Goal: Transaction & Acquisition: Purchase product/service

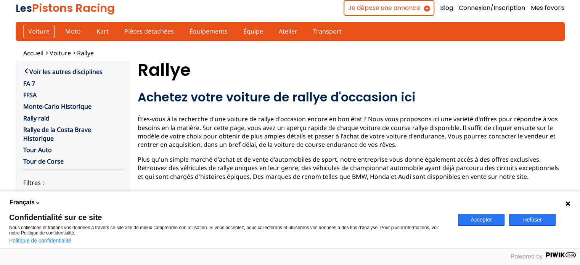
click at [33, 33] on link "Voiture" at bounding box center [38, 31] width 31 height 13
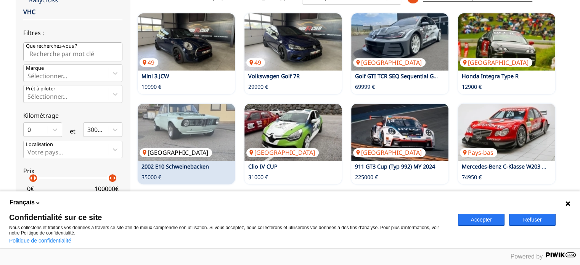
scroll to position [191, 0]
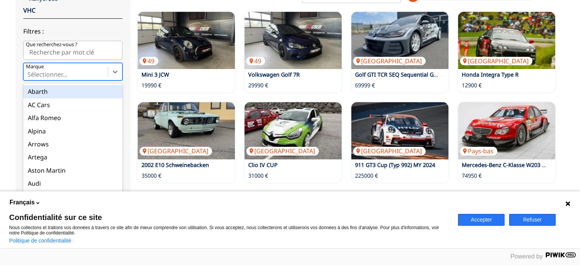
click at [44, 75] on div at bounding box center [65, 74] width 77 height 8
click at [29, 75] on input "Marque option Abarth focused, 1 of 90. 90 results available. Use Up and Down to…" at bounding box center [28, 74] width 2 height 7
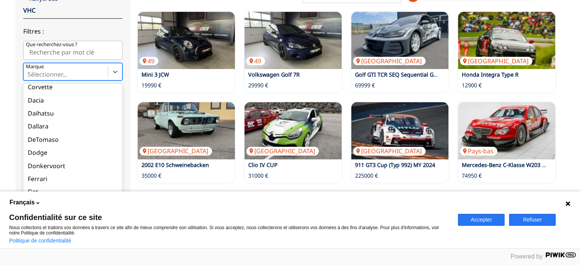
scroll to position [229, 0]
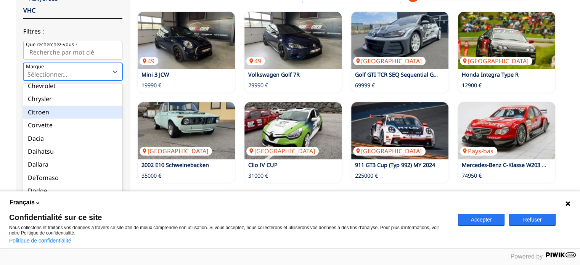
click at [40, 111] on div "Citroen" at bounding box center [72, 112] width 99 height 13
click at [29, 78] on input "Marque option Citroen focused, 20 of 90. 90 results available. Use Up and Down …" at bounding box center [28, 74] width 2 height 7
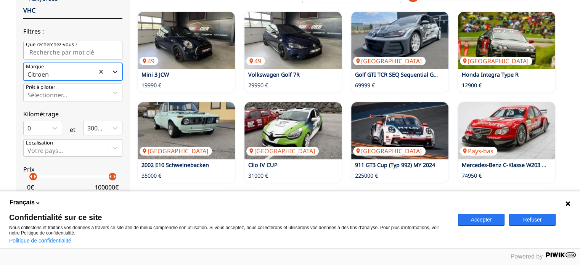
click at [118, 73] on icon at bounding box center [115, 72] width 8 height 8
click at [29, 73] on input "Marque option Citroen, selected. Select is focused ,type to refine list, press …" at bounding box center [28, 74] width 2 height 7
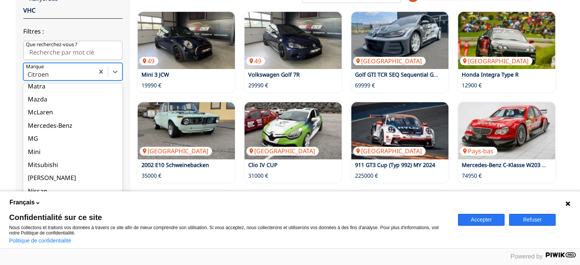
scroll to position [763, 0]
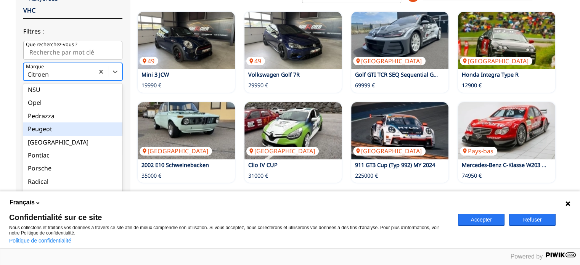
click at [50, 132] on div "Peugeot" at bounding box center [72, 128] width 99 height 13
click at [29, 78] on input "Marque option Citroen, selected. option Peugeot focused, 62 of 90. 90 results a…" at bounding box center [28, 74] width 2 height 7
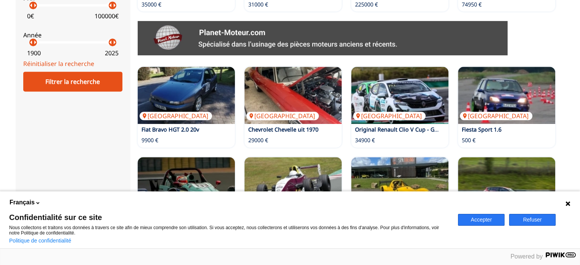
scroll to position [382, 0]
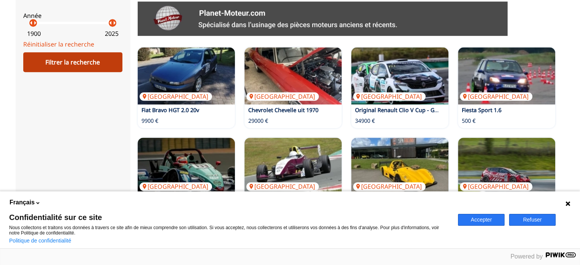
click at [75, 68] on div "Filtrer la recherche" at bounding box center [72, 62] width 99 height 20
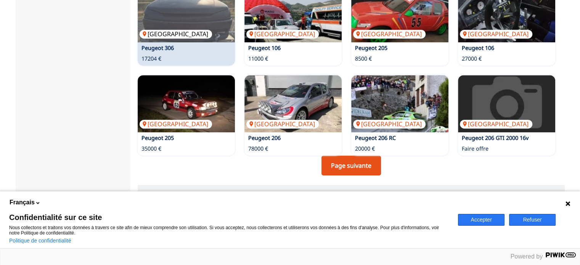
scroll to position [572, 0]
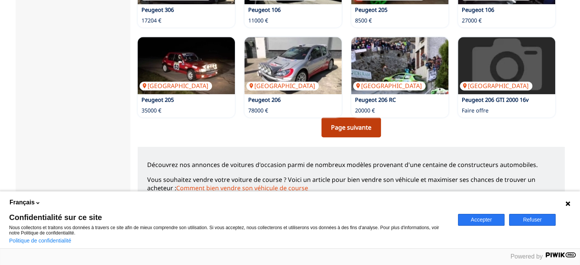
click at [343, 128] on link "Page suivante" at bounding box center [352, 128] width 60 height 20
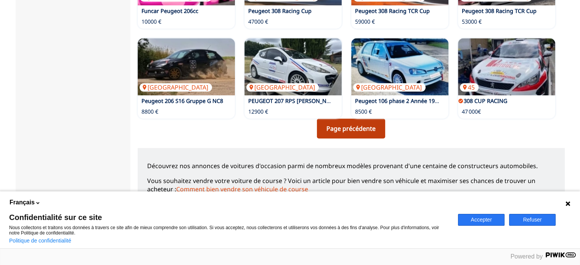
scroll to position [572, 0]
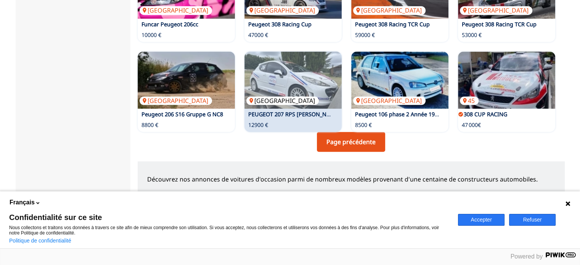
click at [291, 79] on img at bounding box center [293, 80] width 97 height 57
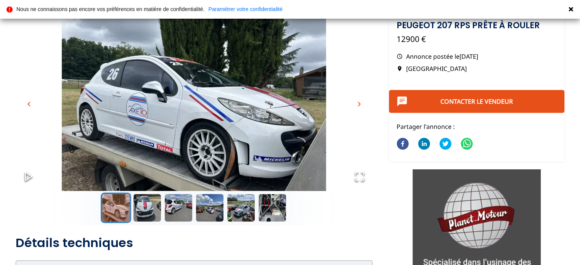
scroll to position [38, 0]
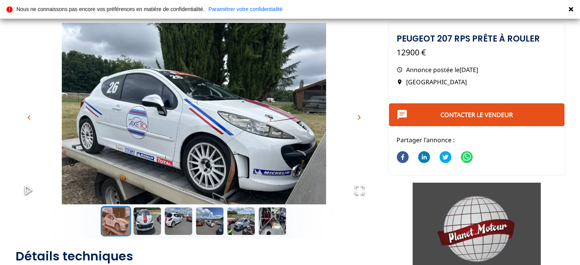
click at [359, 117] on span "chevron_right" at bounding box center [359, 117] width 9 height 9
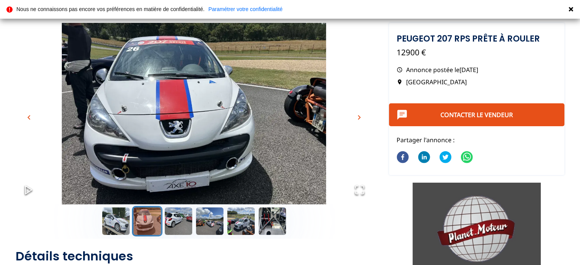
click at [359, 117] on span "chevron_right" at bounding box center [359, 117] width 9 height 9
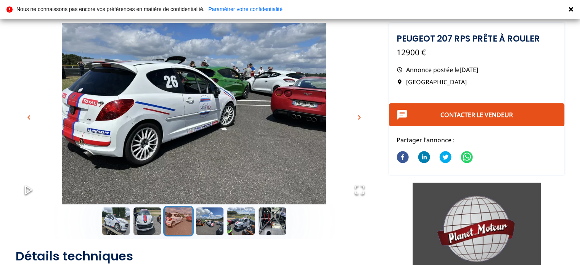
click at [359, 117] on span "chevron_right" at bounding box center [359, 117] width 9 height 9
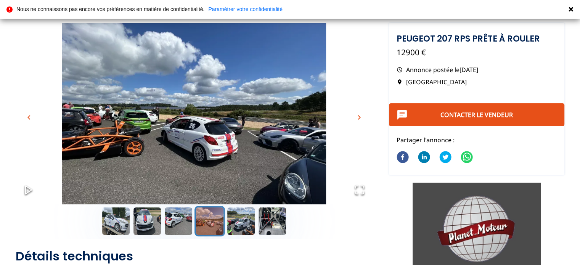
click at [359, 117] on span "chevron_right" at bounding box center [359, 117] width 9 height 9
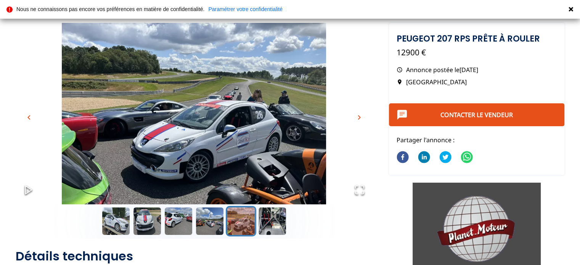
click at [359, 117] on span "chevron_right" at bounding box center [359, 117] width 9 height 9
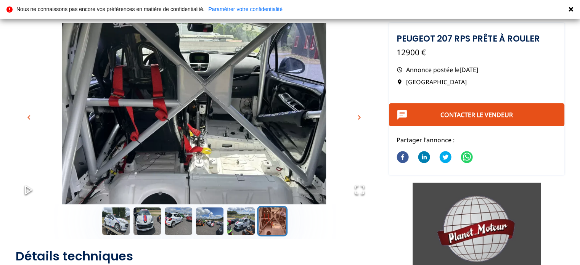
click at [359, 117] on span "chevron_right" at bounding box center [359, 117] width 9 height 9
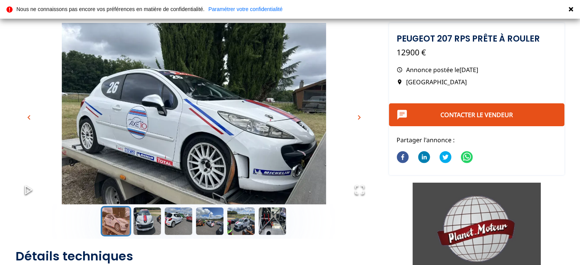
click at [359, 117] on span "chevron_right" at bounding box center [359, 117] width 9 height 9
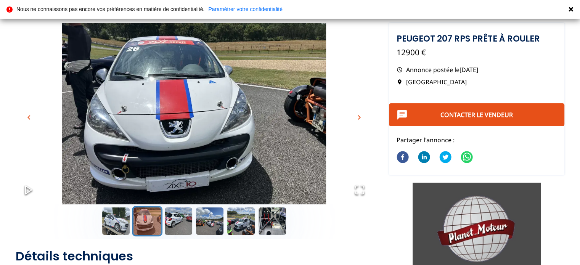
click at [359, 117] on span "chevron_right" at bounding box center [359, 117] width 9 height 9
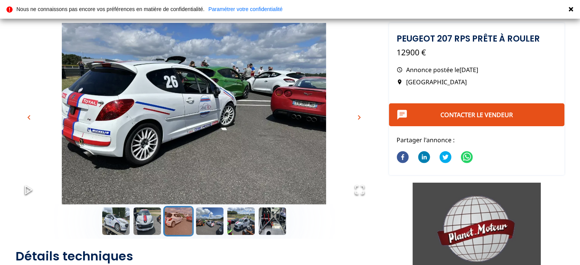
click at [359, 117] on span "chevron_right" at bounding box center [359, 117] width 9 height 9
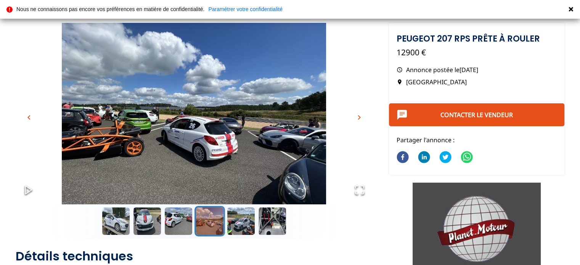
click at [359, 117] on span "chevron_right" at bounding box center [359, 117] width 9 height 9
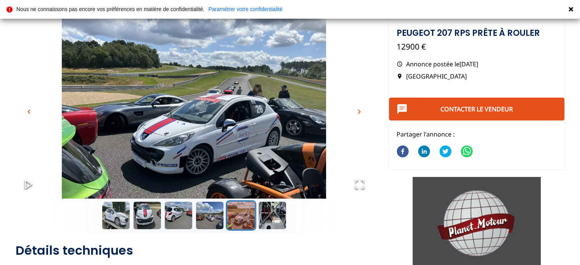
scroll to position [0, 0]
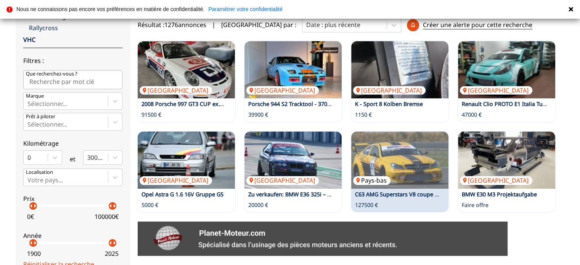
scroll to position [153, 0]
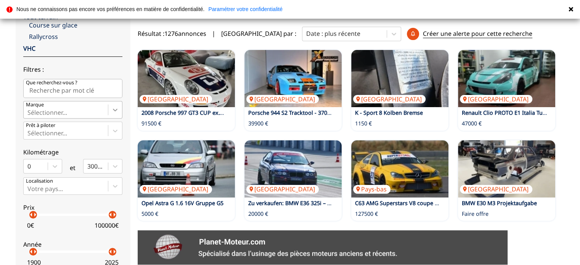
click at [115, 110] on icon at bounding box center [115, 110] width 5 height 3
click at [29, 110] on input "Marque Sélectionner..." at bounding box center [28, 112] width 2 height 7
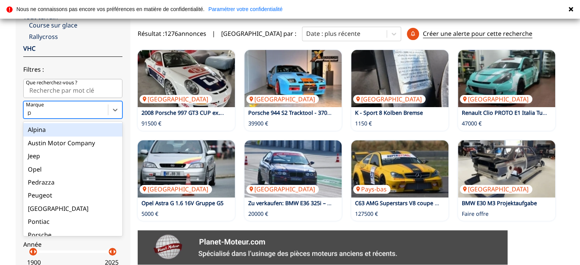
type input "pe"
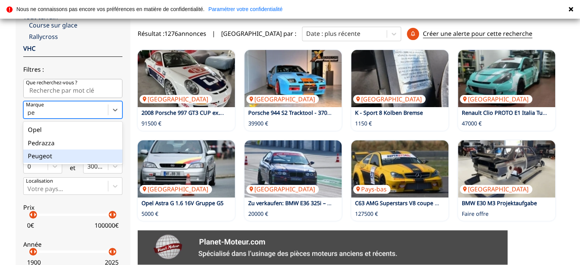
click at [31, 153] on div "Peugeot" at bounding box center [72, 156] width 99 height 13
click at [31, 116] on input "pe" at bounding box center [31, 112] width 9 height 7
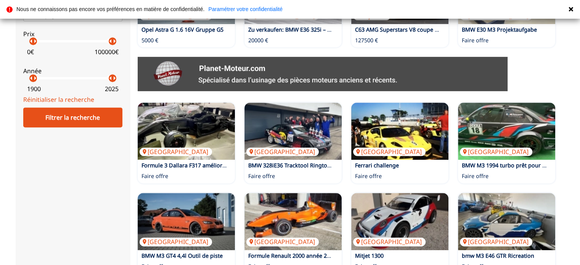
scroll to position [343, 0]
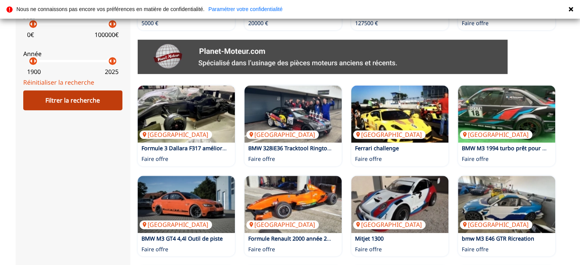
click at [65, 103] on div "Filtrer la recherche" at bounding box center [72, 100] width 99 height 20
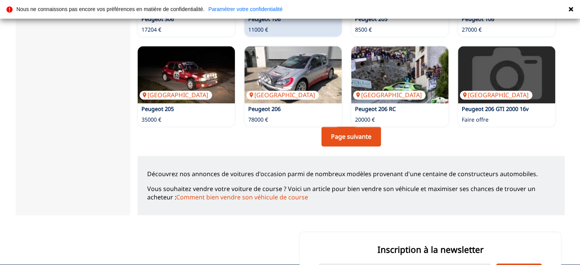
scroll to position [572, 0]
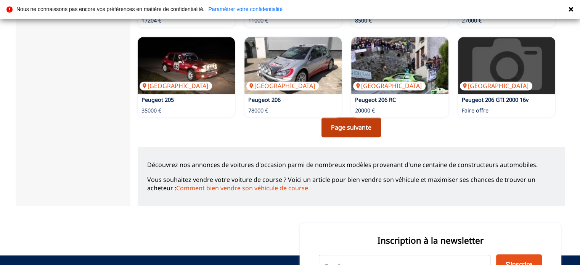
click at [355, 123] on link "Page suivante" at bounding box center [352, 128] width 60 height 20
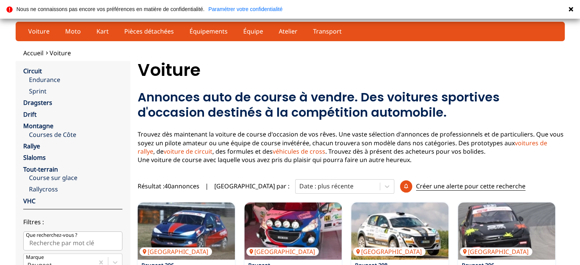
scroll to position [114, 0]
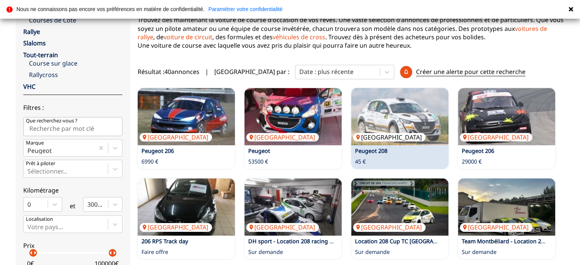
click at [410, 110] on img at bounding box center [399, 116] width 97 height 57
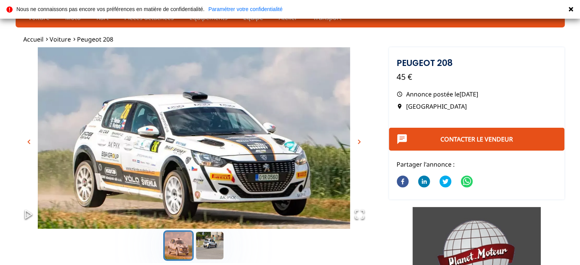
scroll to position [38, 0]
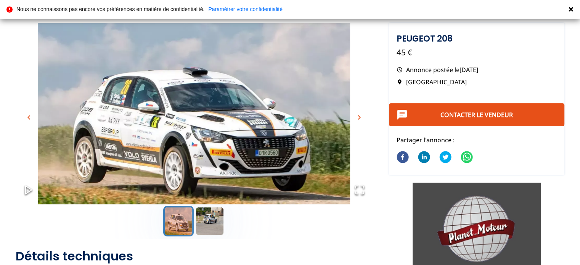
click at [362, 116] on span "chevron_right" at bounding box center [359, 117] width 9 height 9
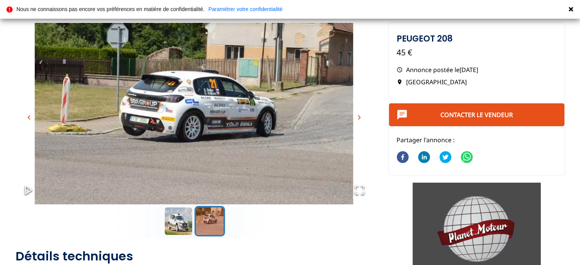
scroll to position [0, 0]
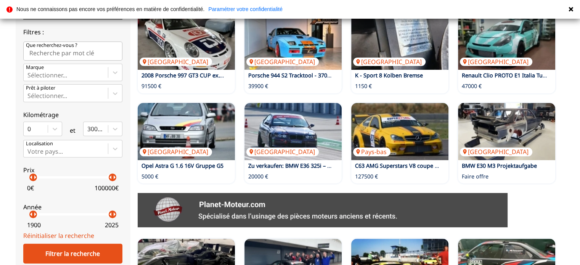
scroll to position [191, 0]
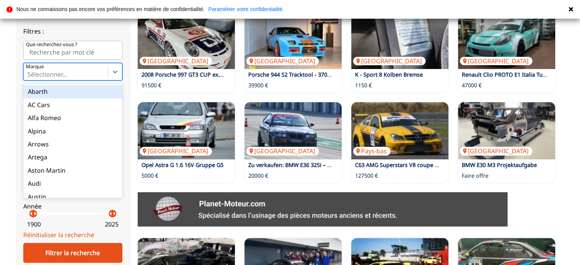
click at [72, 73] on div at bounding box center [65, 74] width 77 height 8
click at [29, 73] on input "Marque option Abarth focused, 1 of 90. 90 results available. Use Up and Down to…" at bounding box center [28, 74] width 2 height 7
type input "pe"
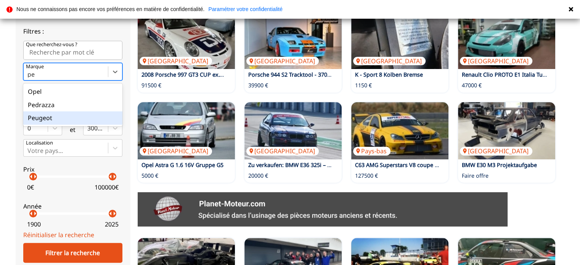
click at [48, 118] on div "Peugeot" at bounding box center [72, 117] width 99 height 13
click at [36, 78] on input "pe" at bounding box center [31, 74] width 9 height 7
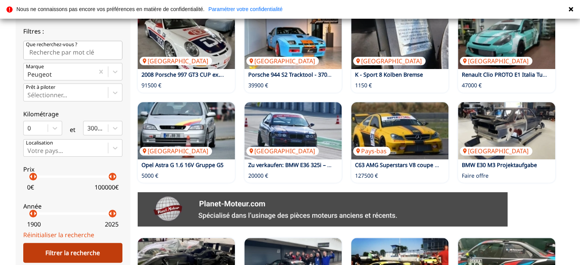
click at [51, 255] on div "Filtrer la recherche" at bounding box center [72, 253] width 99 height 20
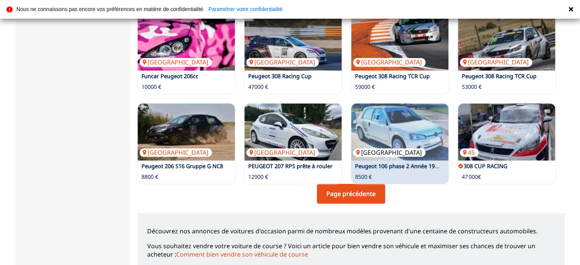
scroll to position [534, 0]
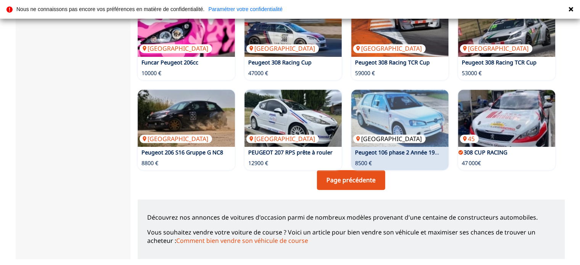
click at [387, 106] on img at bounding box center [399, 118] width 97 height 57
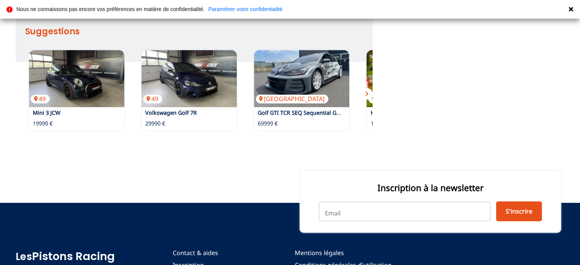
scroll to position [458, 0]
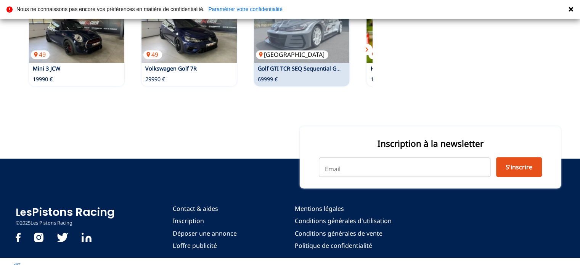
click at [331, 60] on img at bounding box center [301, 34] width 95 height 57
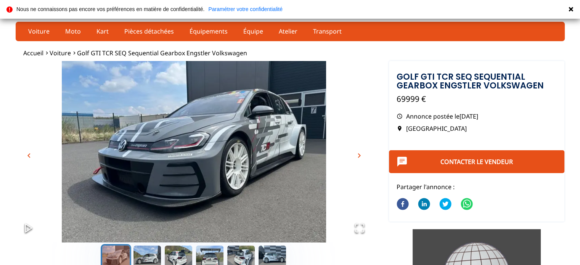
click at [361, 157] on span "chevron_right" at bounding box center [359, 155] width 9 height 9
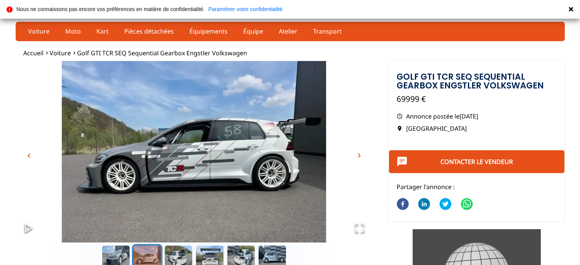
click at [361, 157] on span "chevron_right" at bounding box center [359, 155] width 9 height 9
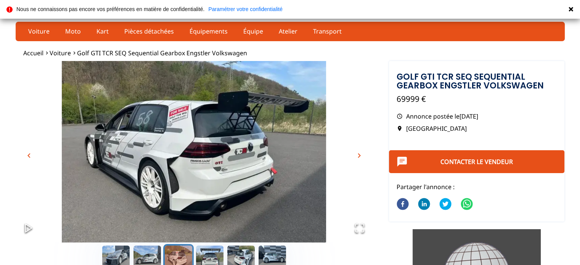
click at [361, 157] on span "chevron_right" at bounding box center [359, 155] width 9 height 9
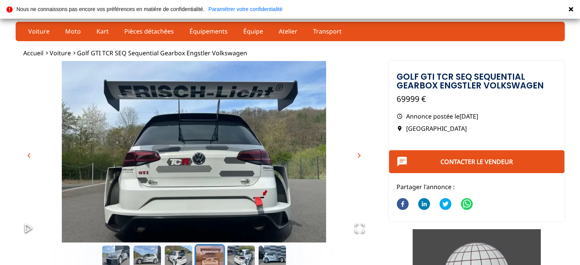
click at [361, 157] on span "chevron_right" at bounding box center [359, 155] width 9 height 9
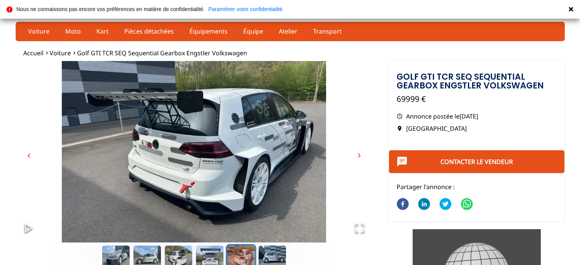
click at [361, 157] on span "chevron_right" at bounding box center [359, 155] width 9 height 9
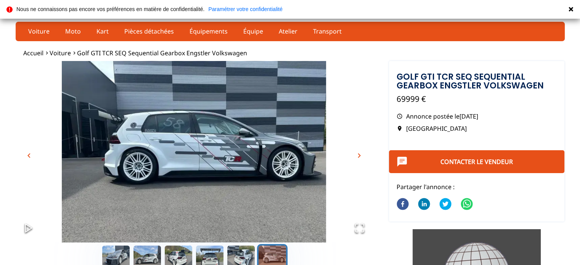
click at [361, 157] on span "chevron_right" at bounding box center [359, 155] width 9 height 9
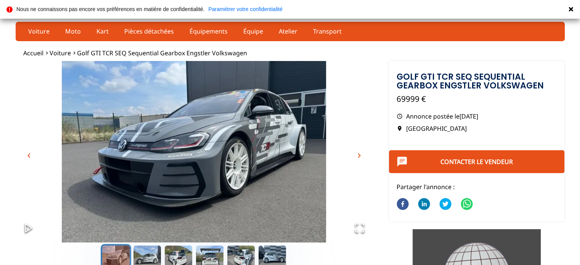
click at [361, 157] on span "chevron_right" at bounding box center [359, 155] width 9 height 9
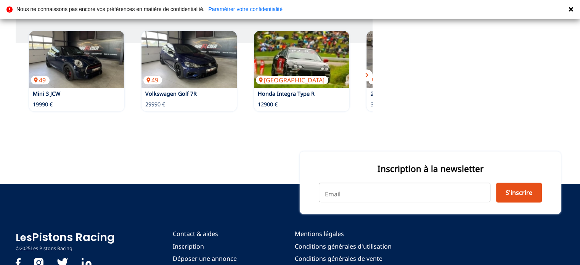
scroll to position [725, 0]
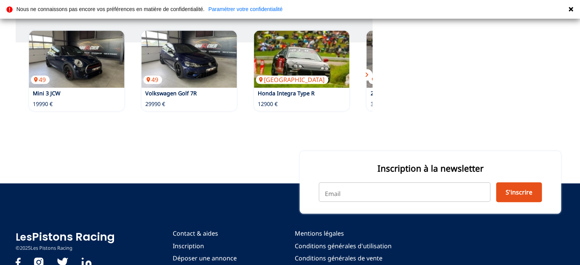
click at [367, 70] on span "chevron_right" at bounding box center [367, 74] width 9 height 9
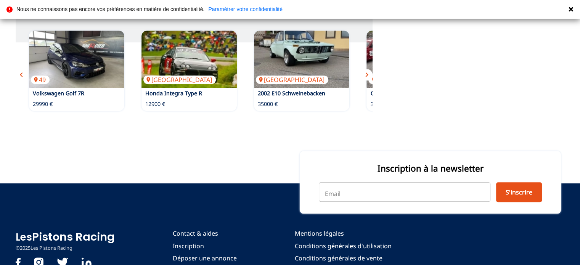
click at [367, 70] on span "chevron_right" at bounding box center [367, 74] width 9 height 9
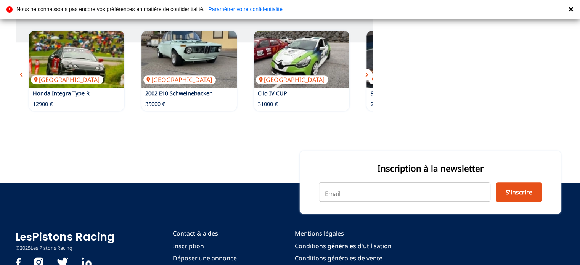
click at [367, 70] on span "chevron_right" at bounding box center [367, 74] width 9 height 9
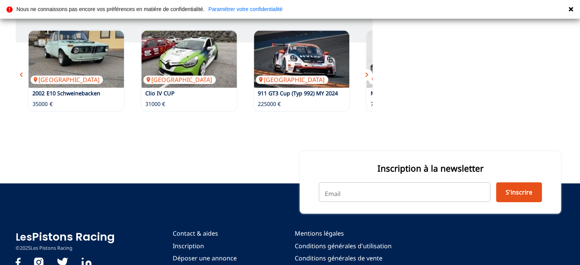
click at [367, 70] on span "chevron_right" at bounding box center [367, 74] width 9 height 9
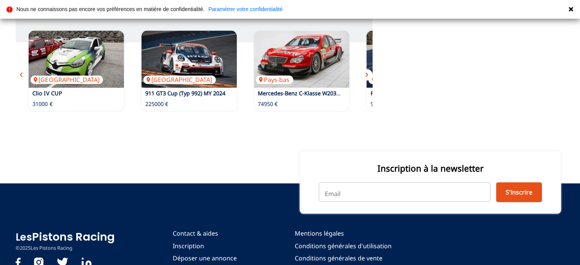
click at [367, 70] on span "chevron_right" at bounding box center [367, 74] width 9 height 9
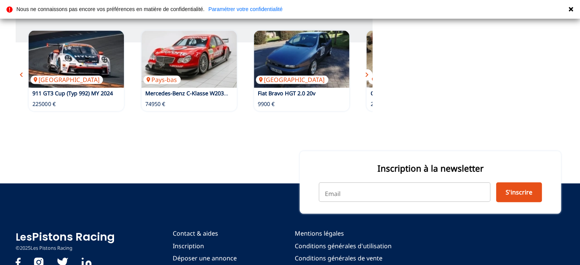
click at [367, 70] on span "chevron_right" at bounding box center [367, 74] width 9 height 9
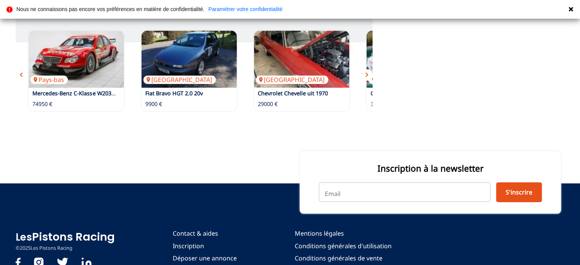
click at [367, 70] on span "chevron_right" at bounding box center [367, 74] width 9 height 9
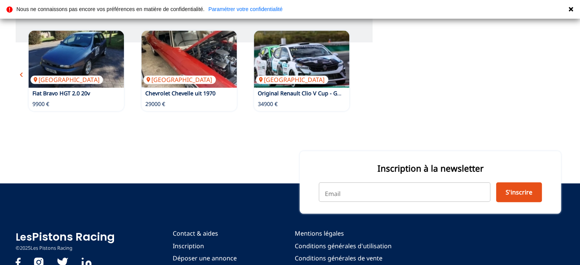
click at [367, 66] on div "49 Mini 3 JCW 19990 € 49 Volkswagen Golf 7R 29990 € Suisse Honda Integra Type R…" at bounding box center [194, 71] width 357 height 88
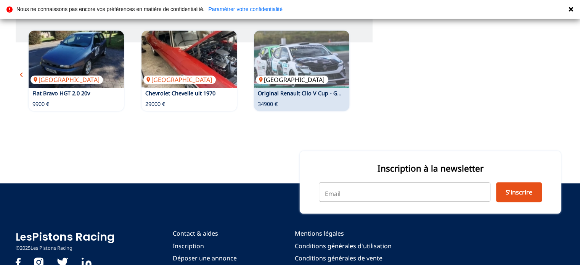
click at [334, 67] on img at bounding box center [301, 59] width 95 height 57
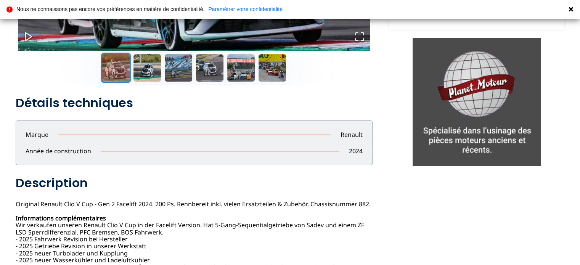
scroll to position [267, 0]
